Goal: Find specific page/section: Find specific page/section

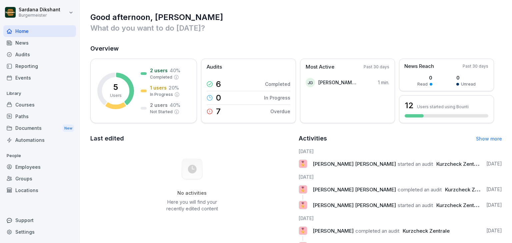
click at [36, 52] on div "Audits" at bounding box center [39, 55] width 73 height 12
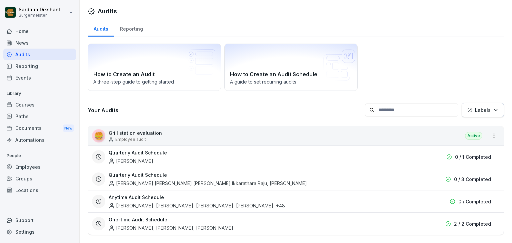
click at [40, 56] on div "Audits" at bounding box center [39, 55] width 73 height 12
